Goal: Understand process/instructions: Learn how to perform a task or action

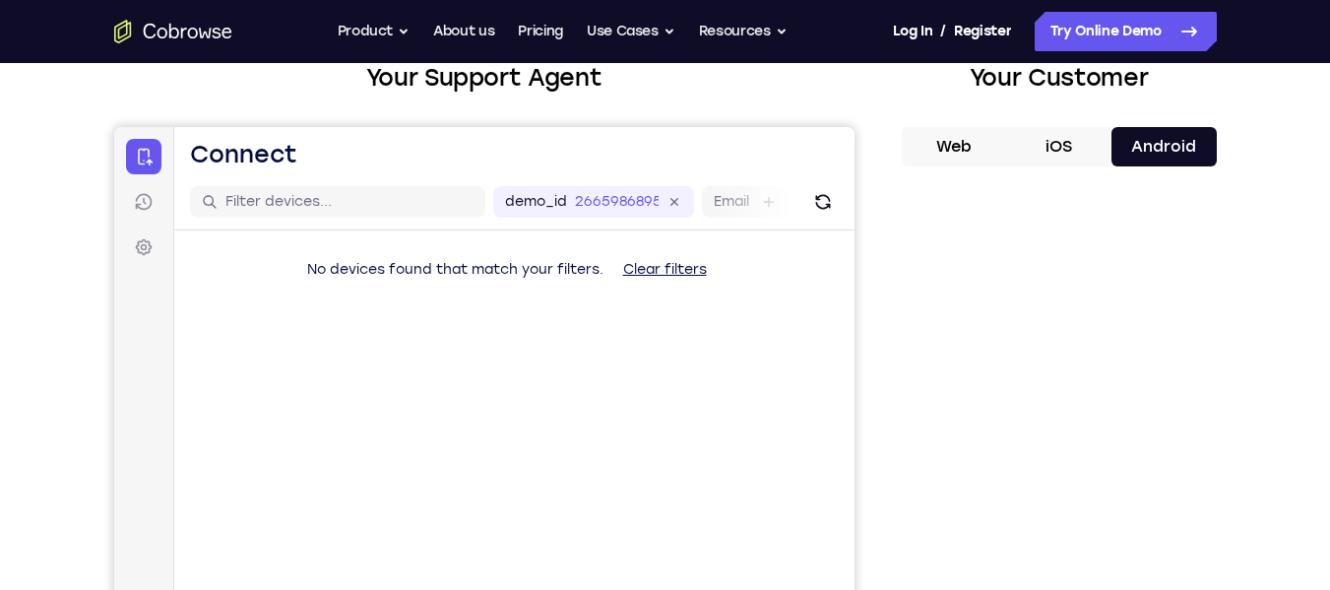
scroll to position [123, 0]
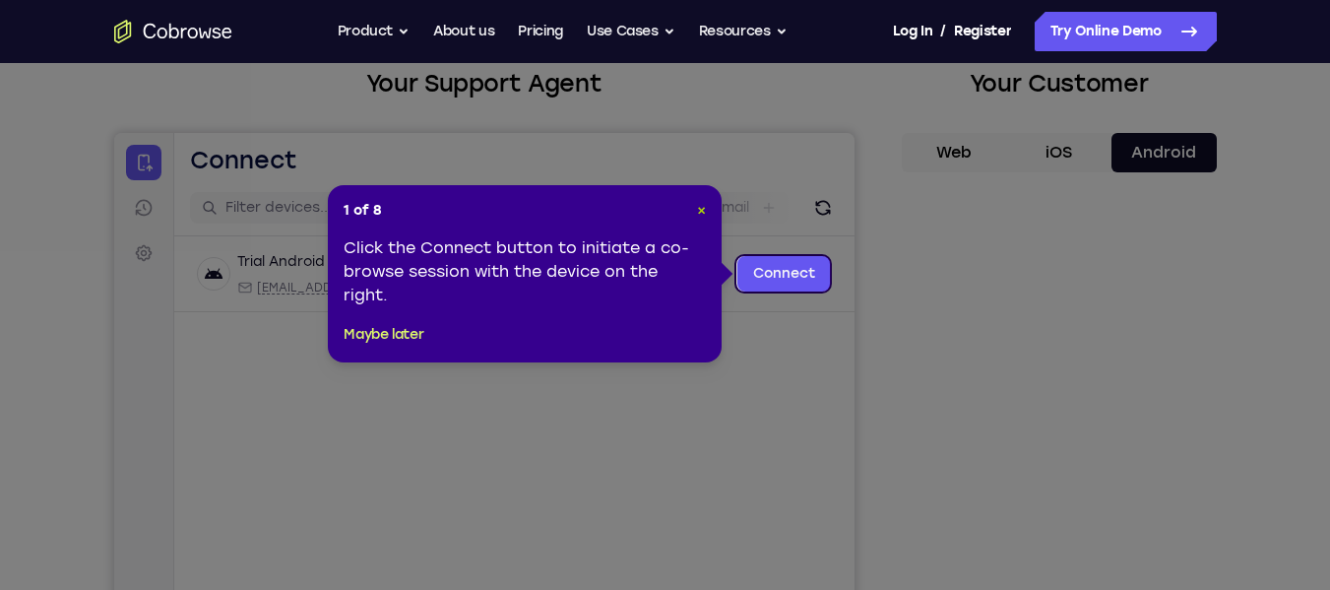
click at [699, 209] on span "×" at bounding box center [701, 210] width 9 height 17
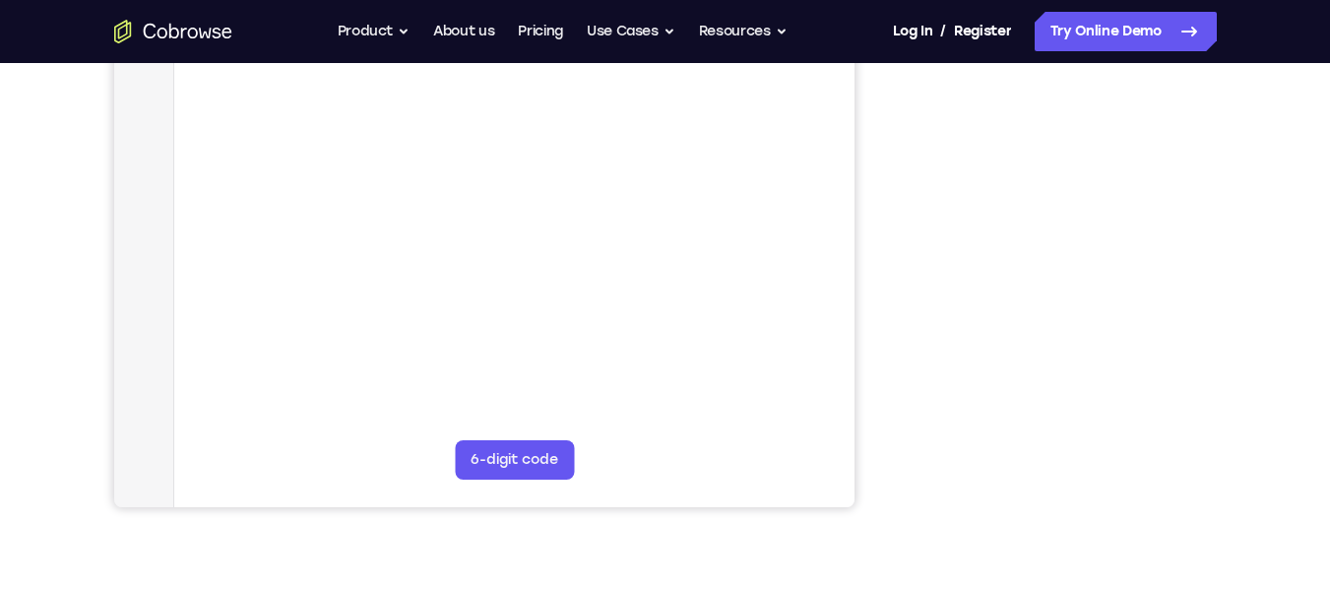
scroll to position [402, 0]
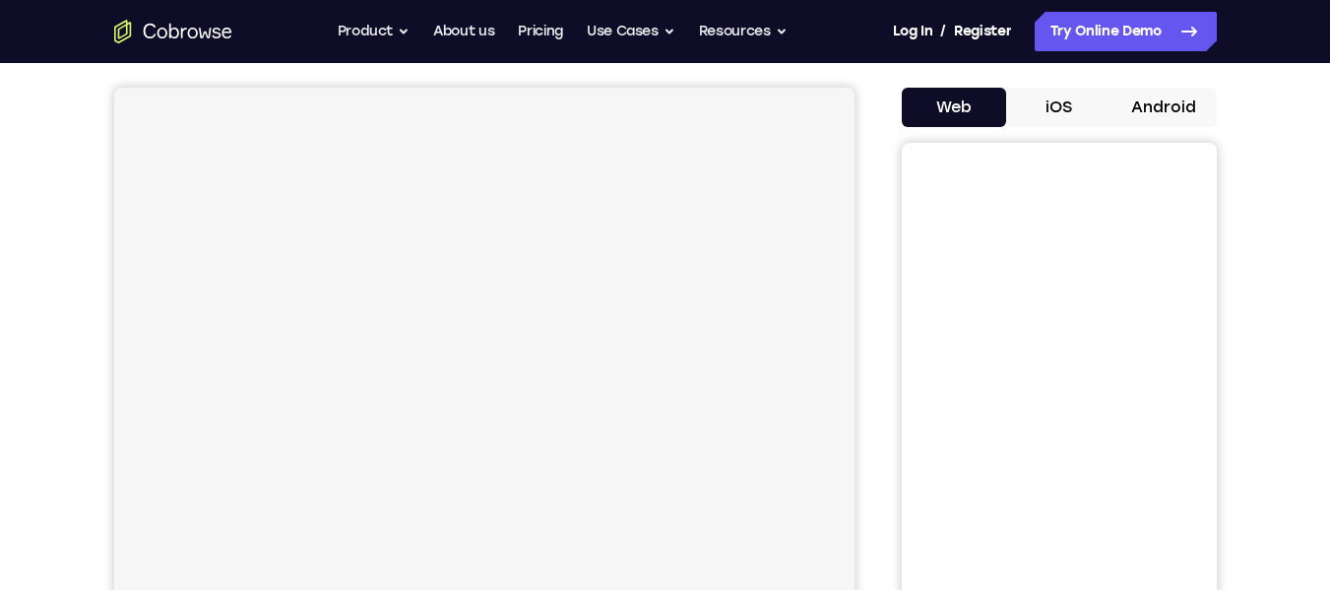
scroll to position [163, 0]
click at [1209, 106] on button "Android" at bounding box center [1164, 112] width 105 height 39
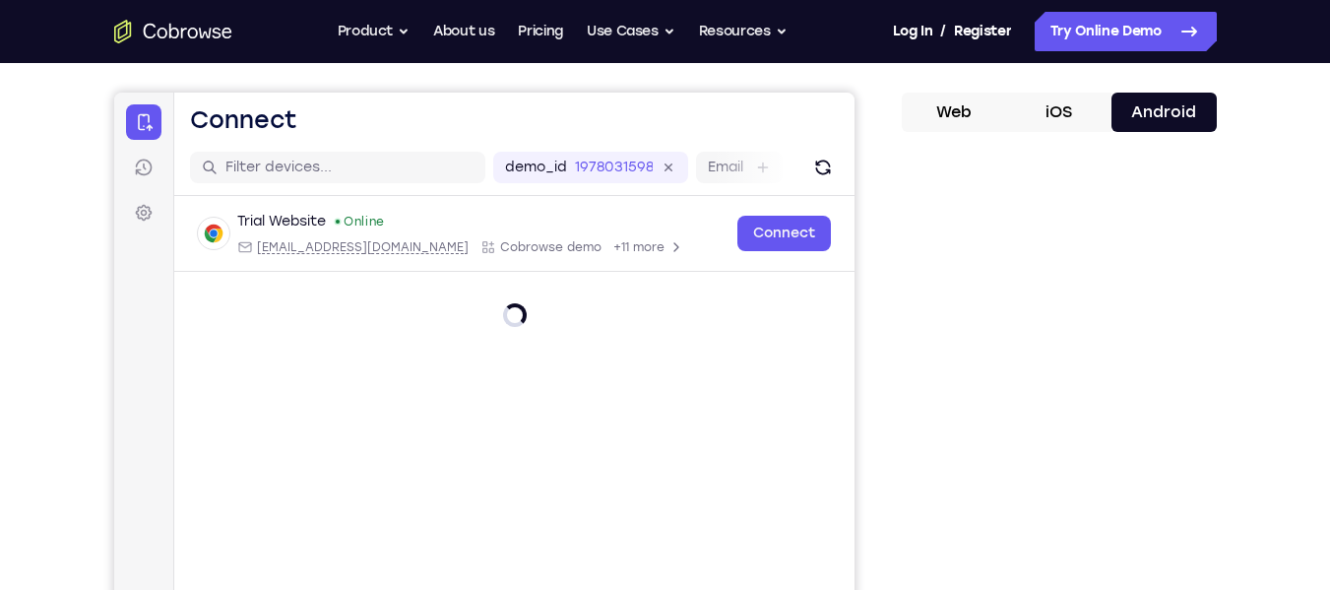
scroll to position [0, 0]
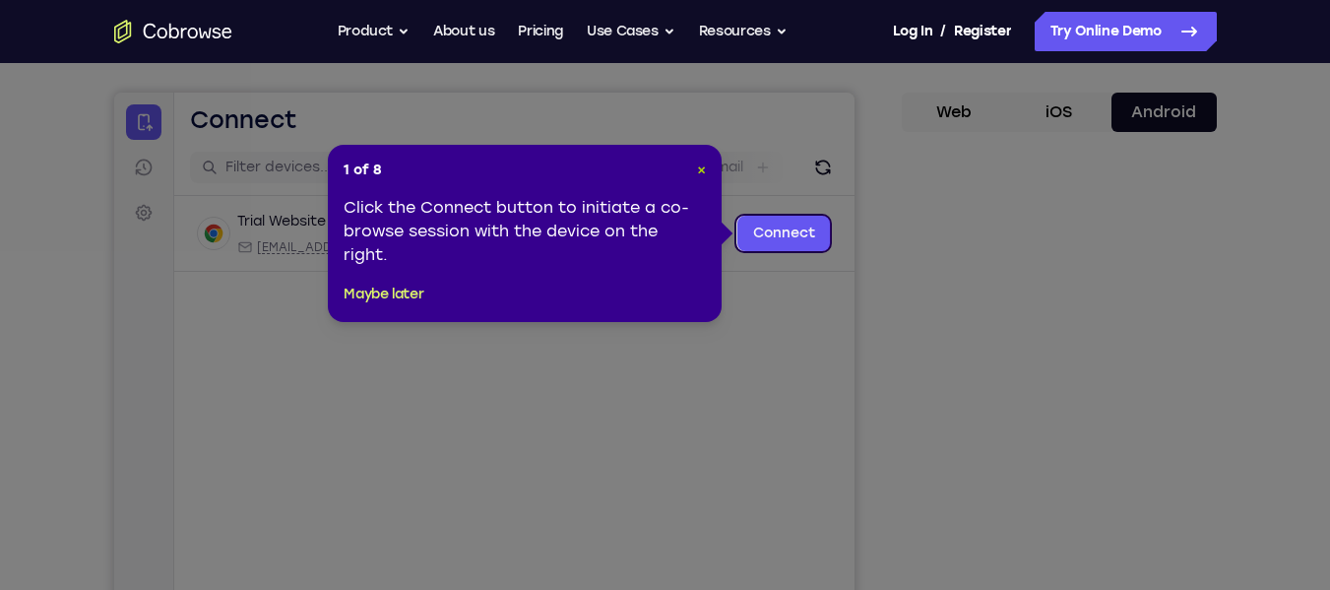
click at [699, 166] on span "×" at bounding box center [701, 169] width 9 height 17
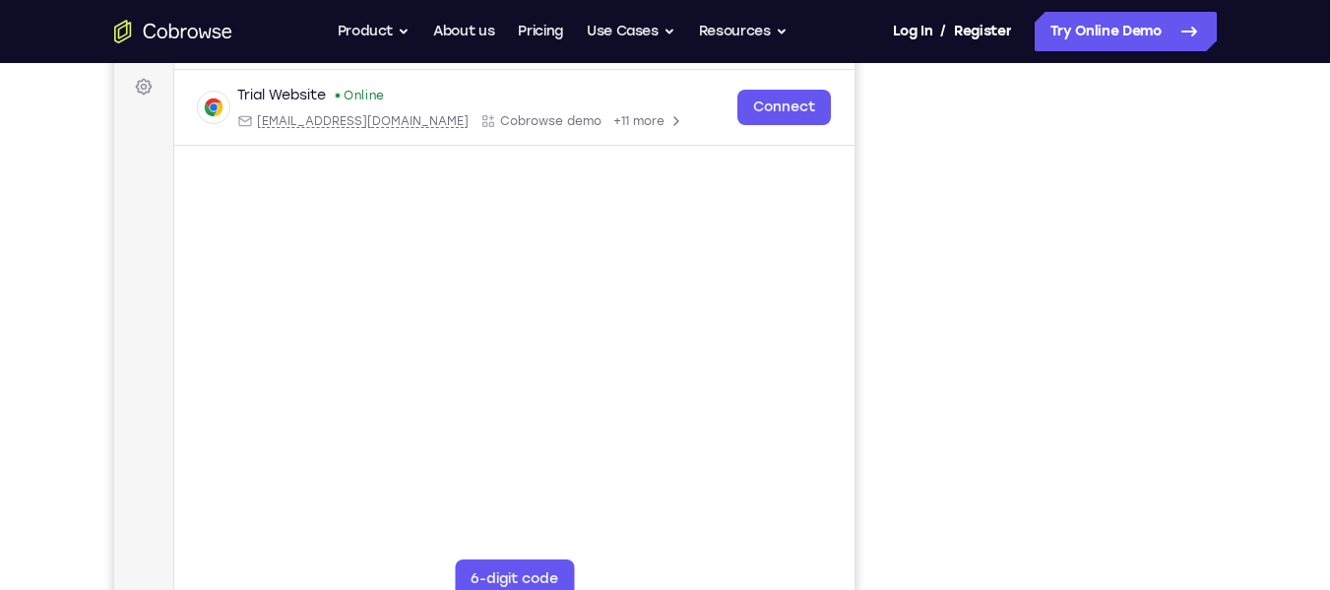
scroll to position [310, 0]
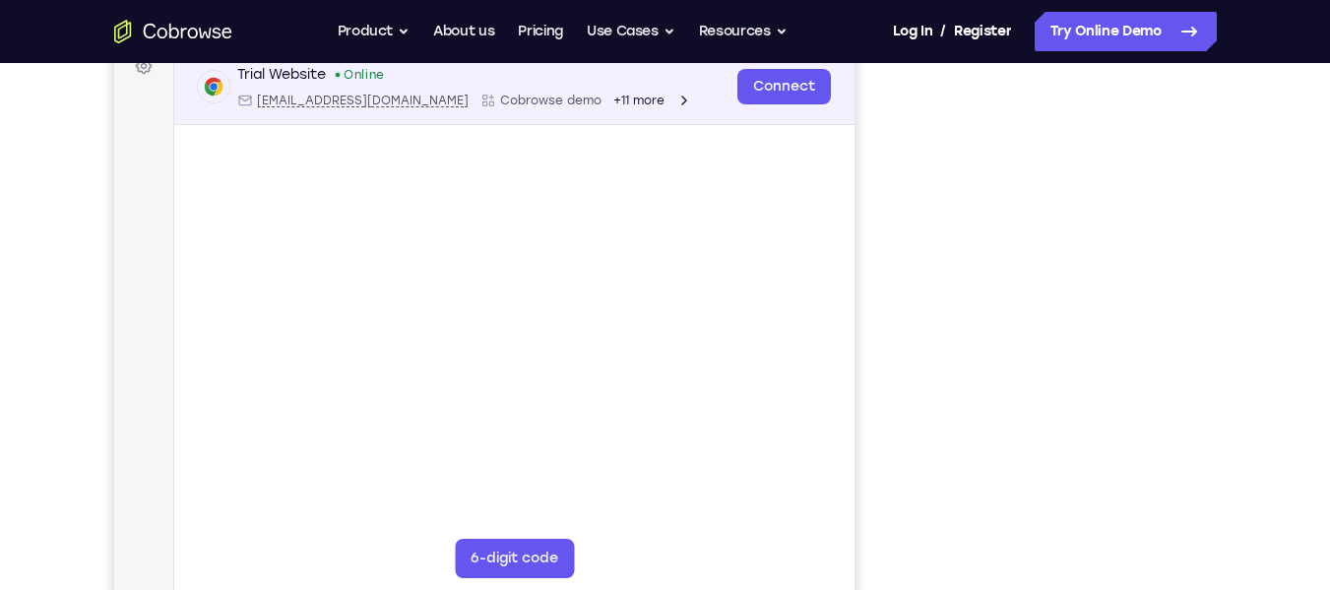
click at [804, 104] on div "Connect" at bounding box center [783, 86] width 94 height 43
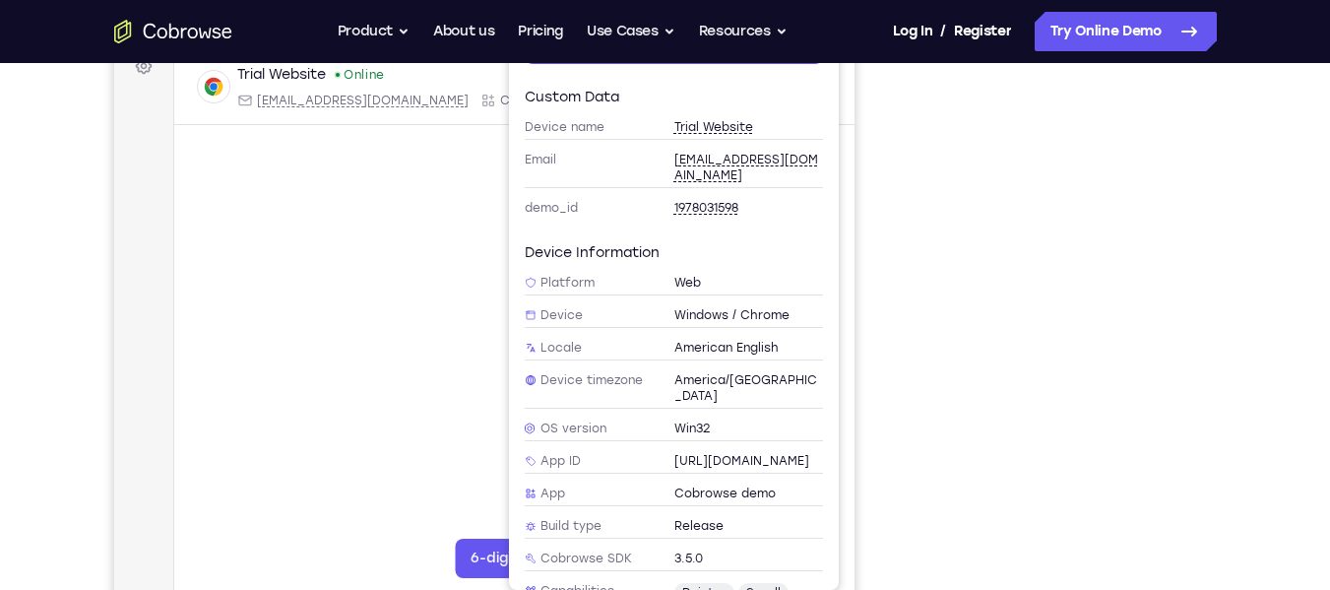
click at [873, 174] on div "Your Support Agent Your Customer Web iOS Android" at bounding box center [665, 243] width 1103 height 728
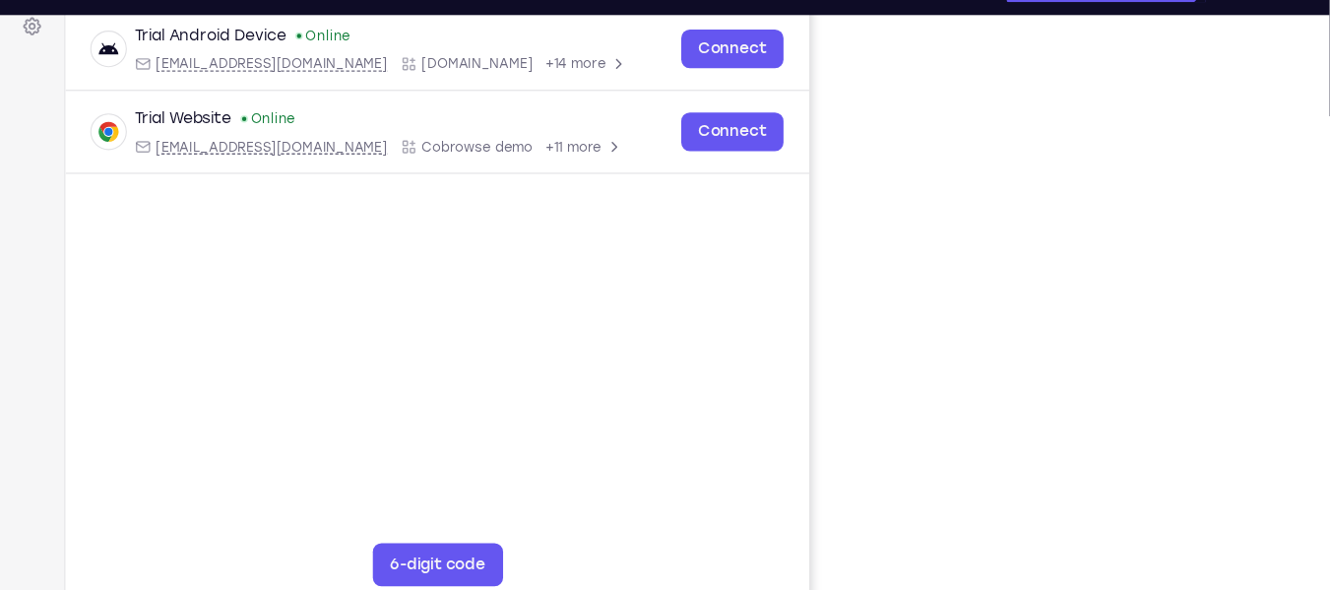
scroll to position [305, 0]
